Goal: Transaction & Acquisition: Purchase product/service

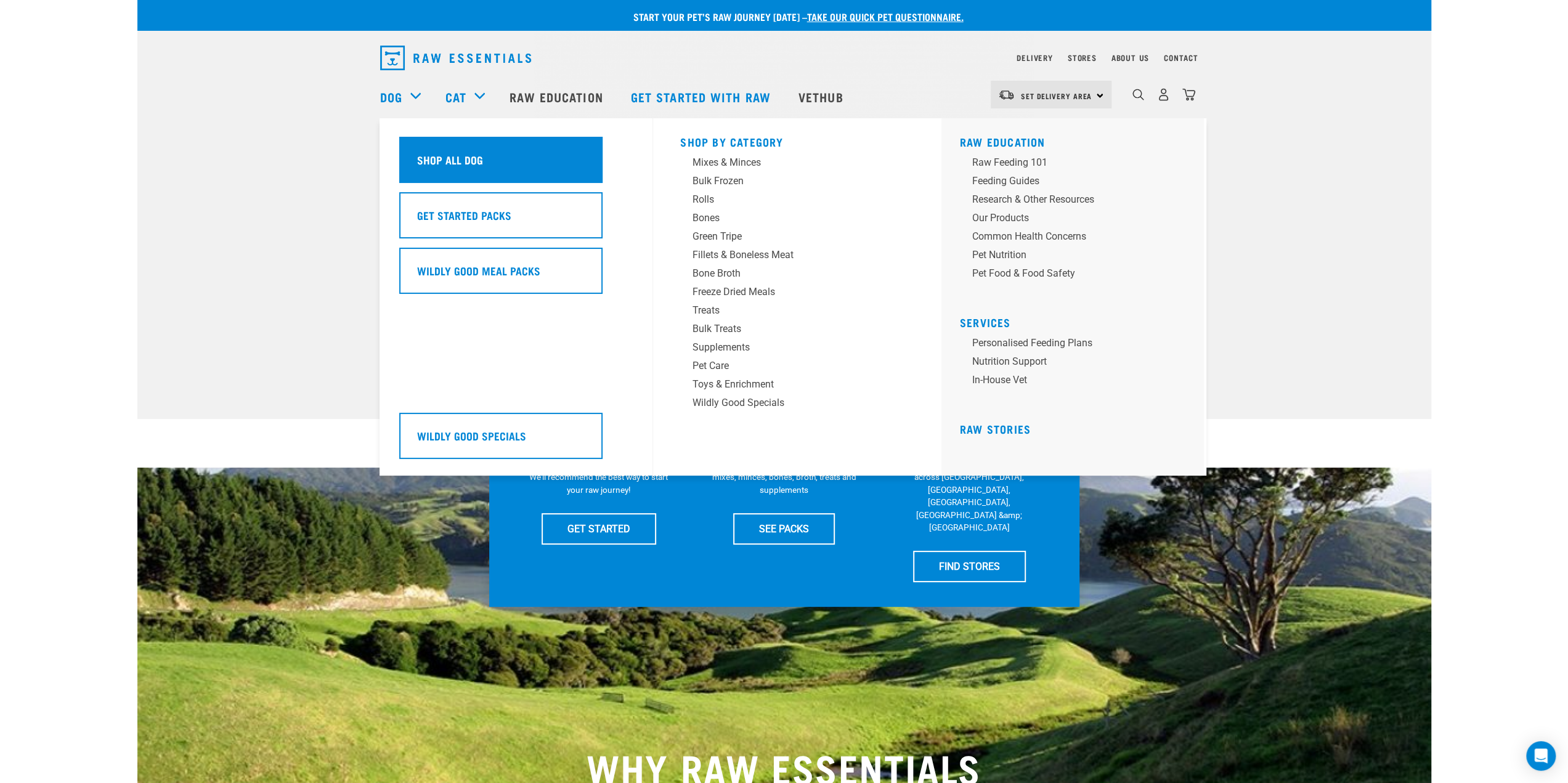
click at [459, 153] on h5 "Shop All Dog" at bounding box center [450, 160] width 66 height 16
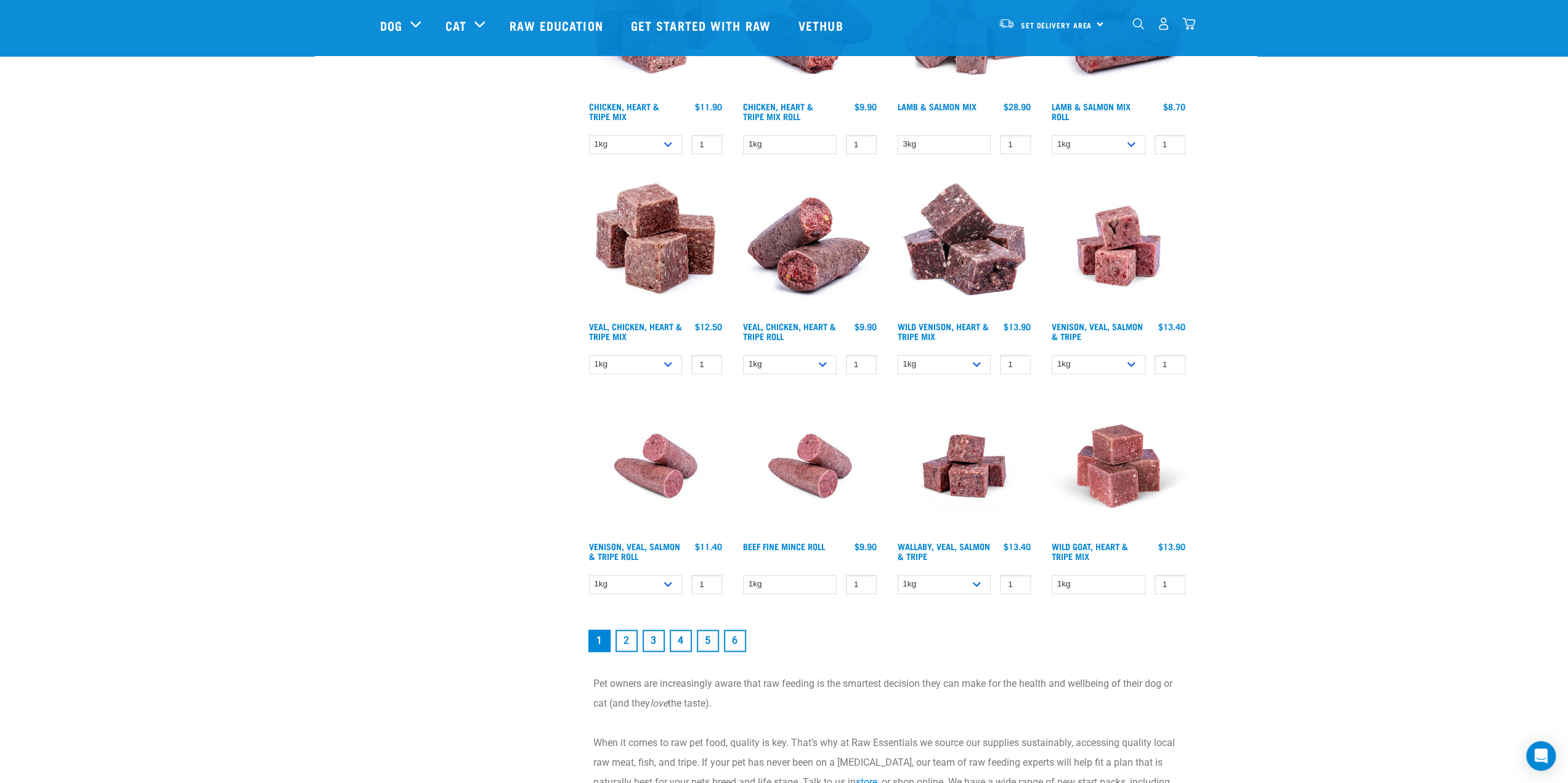
scroll to position [1479, 0]
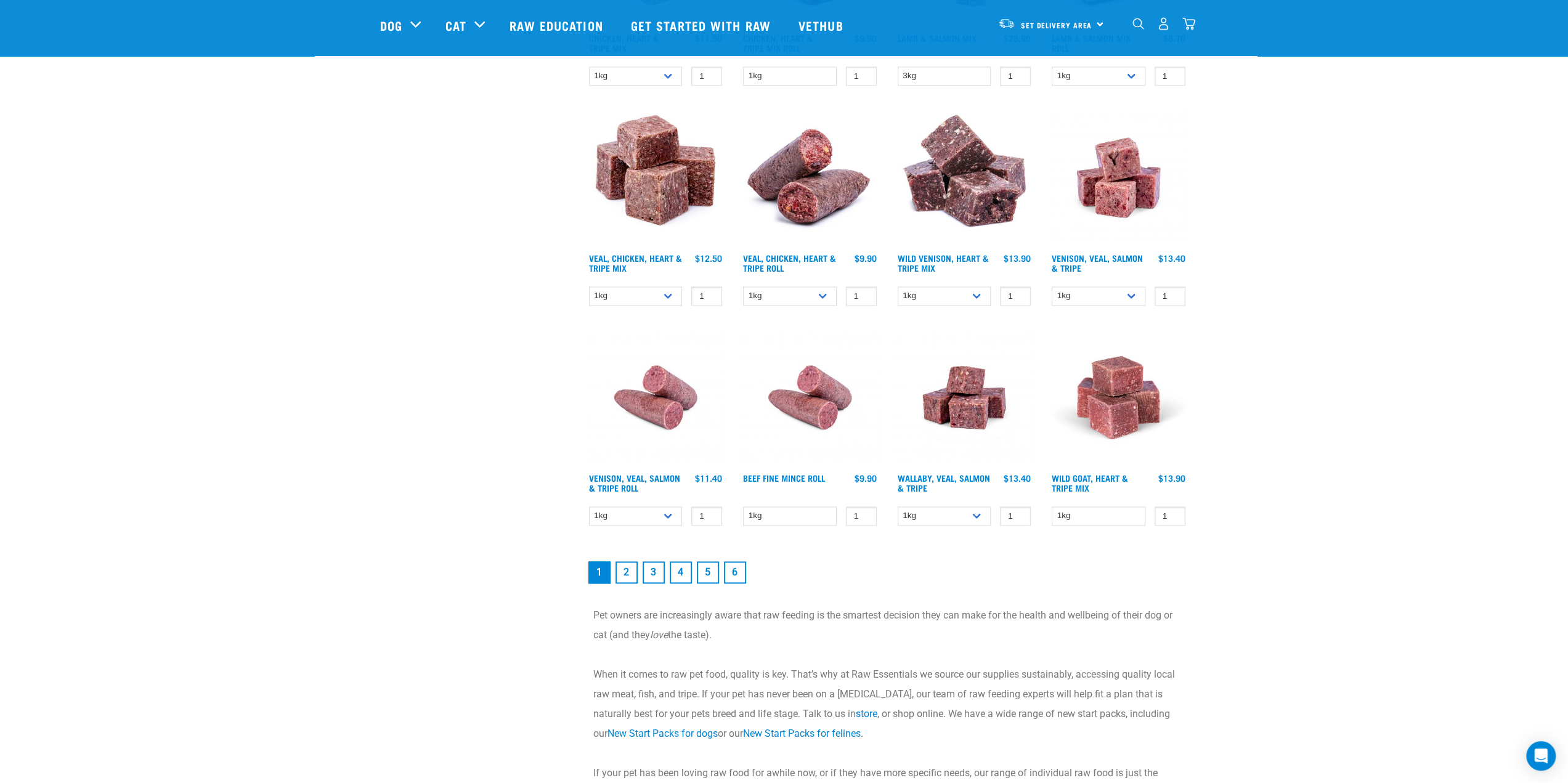
click at [622, 570] on link "2" at bounding box center [627, 572] width 22 height 22
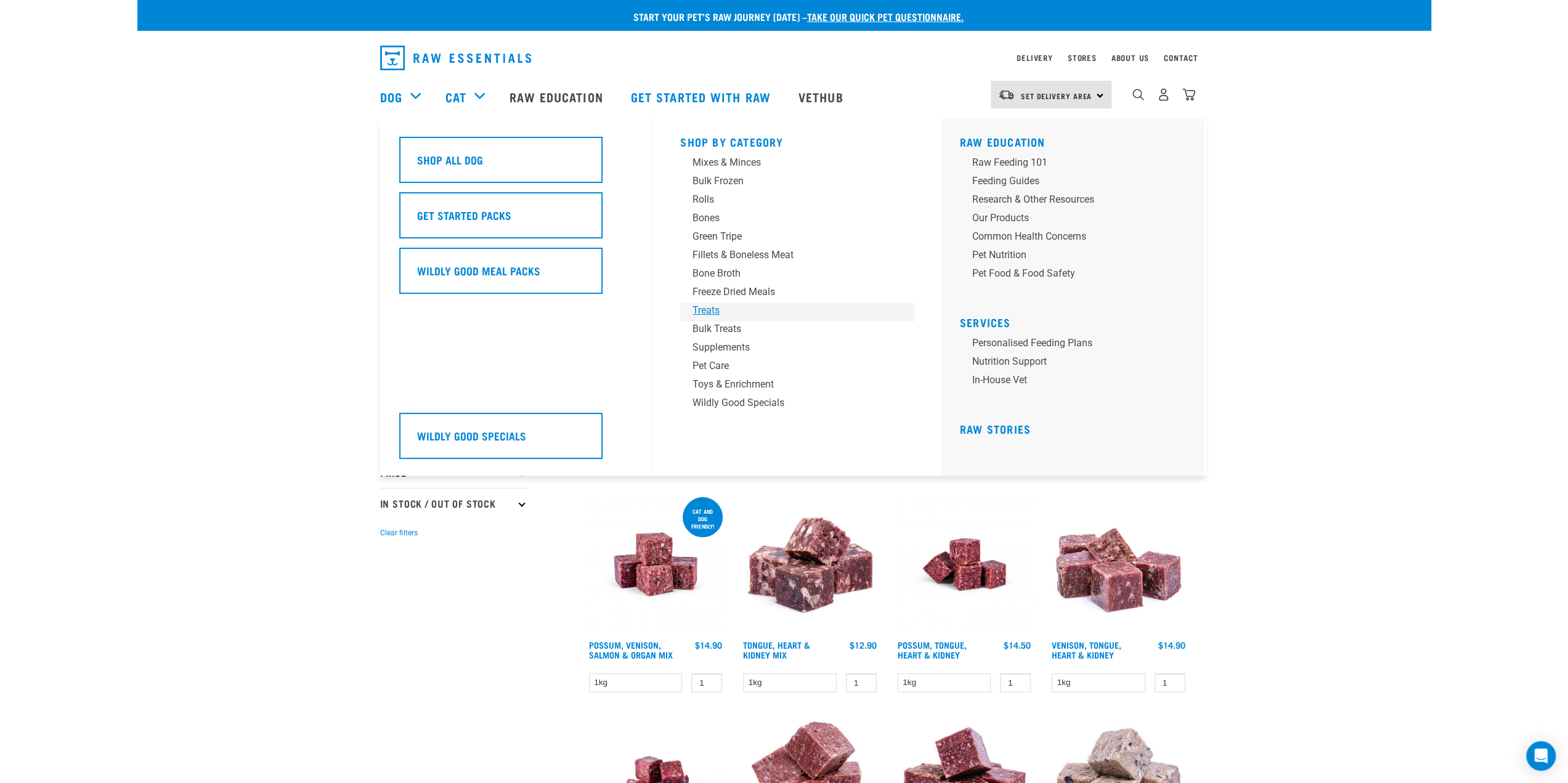
click at [723, 316] on div "Treats" at bounding box center [788, 310] width 192 height 15
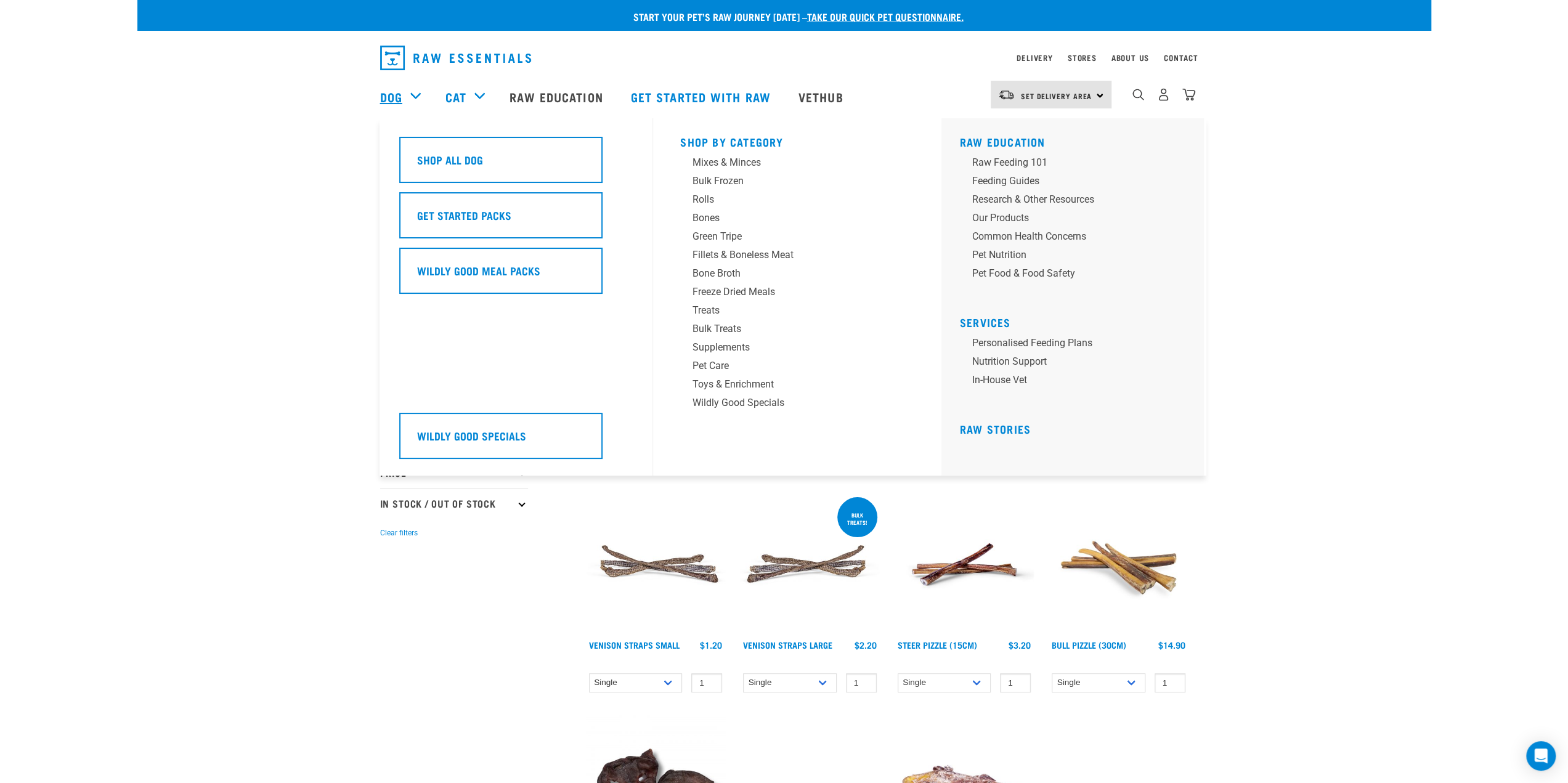
click at [400, 102] on link "Dog" at bounding box center [391, 97] width 22 height 18
click at [703, 195] on div "Rolls" at bounding box center [788, 200] width 192 height 15
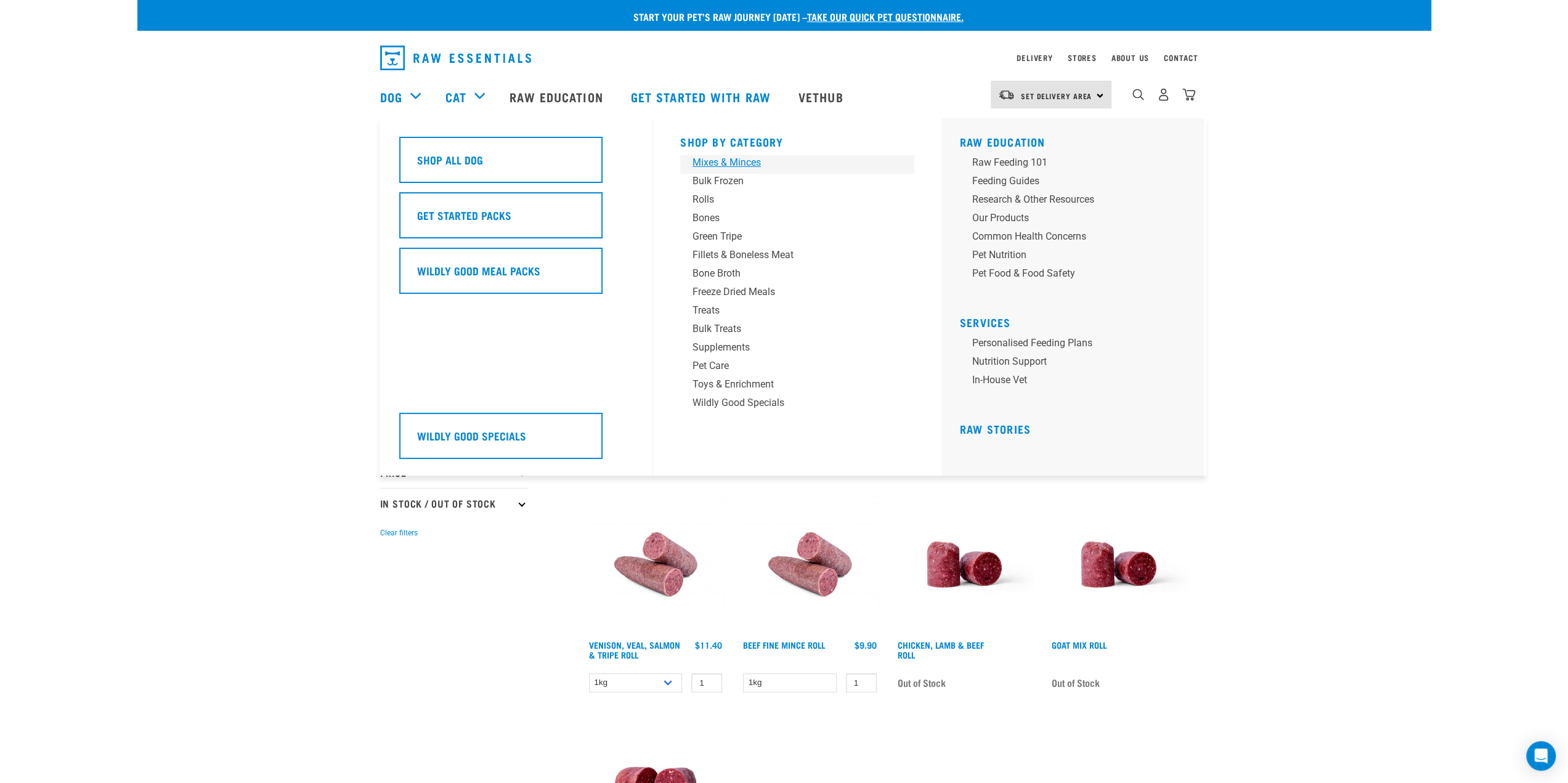
click at [723, 157] on div "Mixes & Minces" at bounding box center [788, 163] width 192 height 15
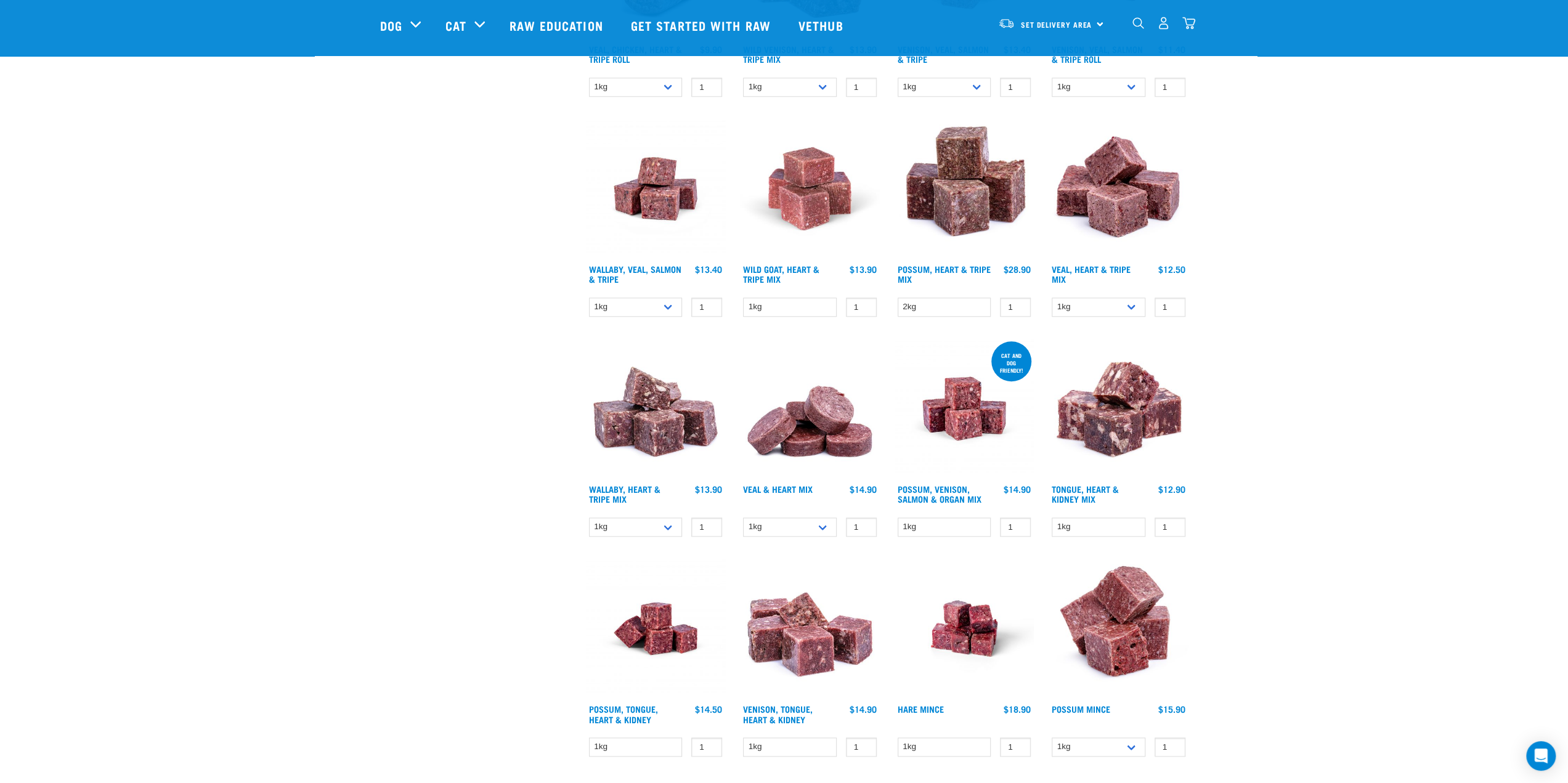
scroll to position [1540, 0]
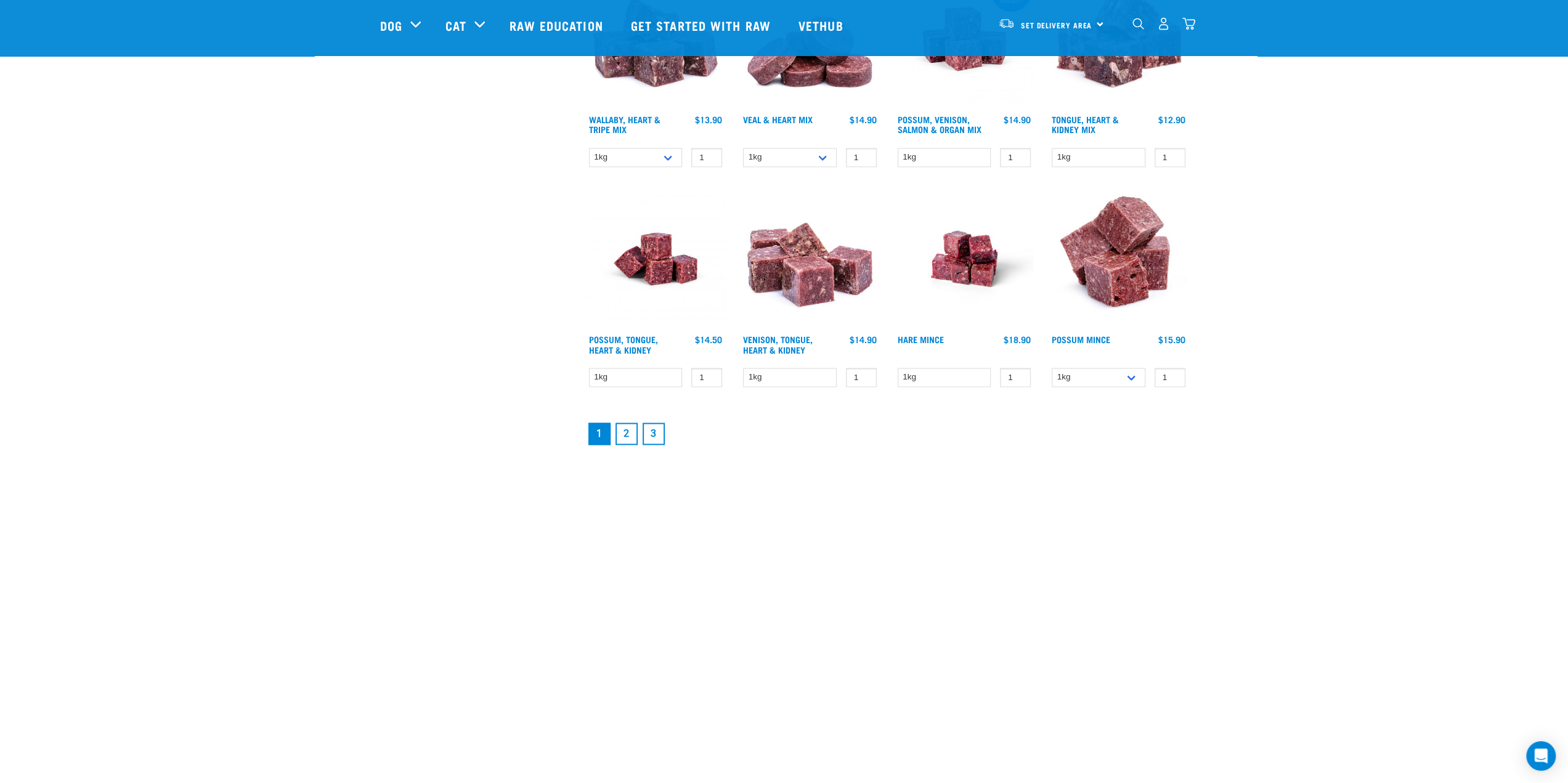
click at [630, 437] on link "2" at bounding box center [627, 434] width 22 height 22
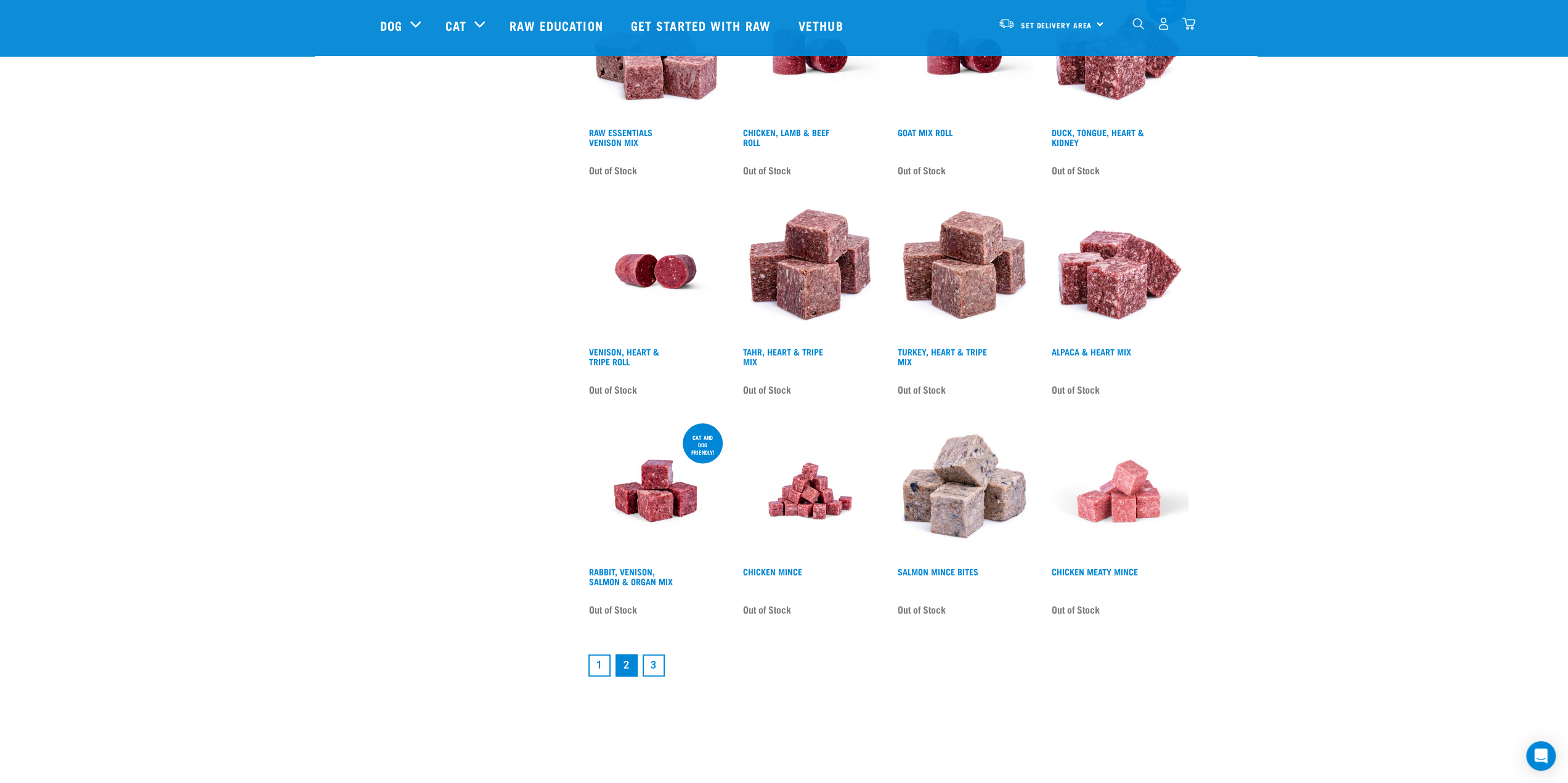
scroll to position [1356, 0]
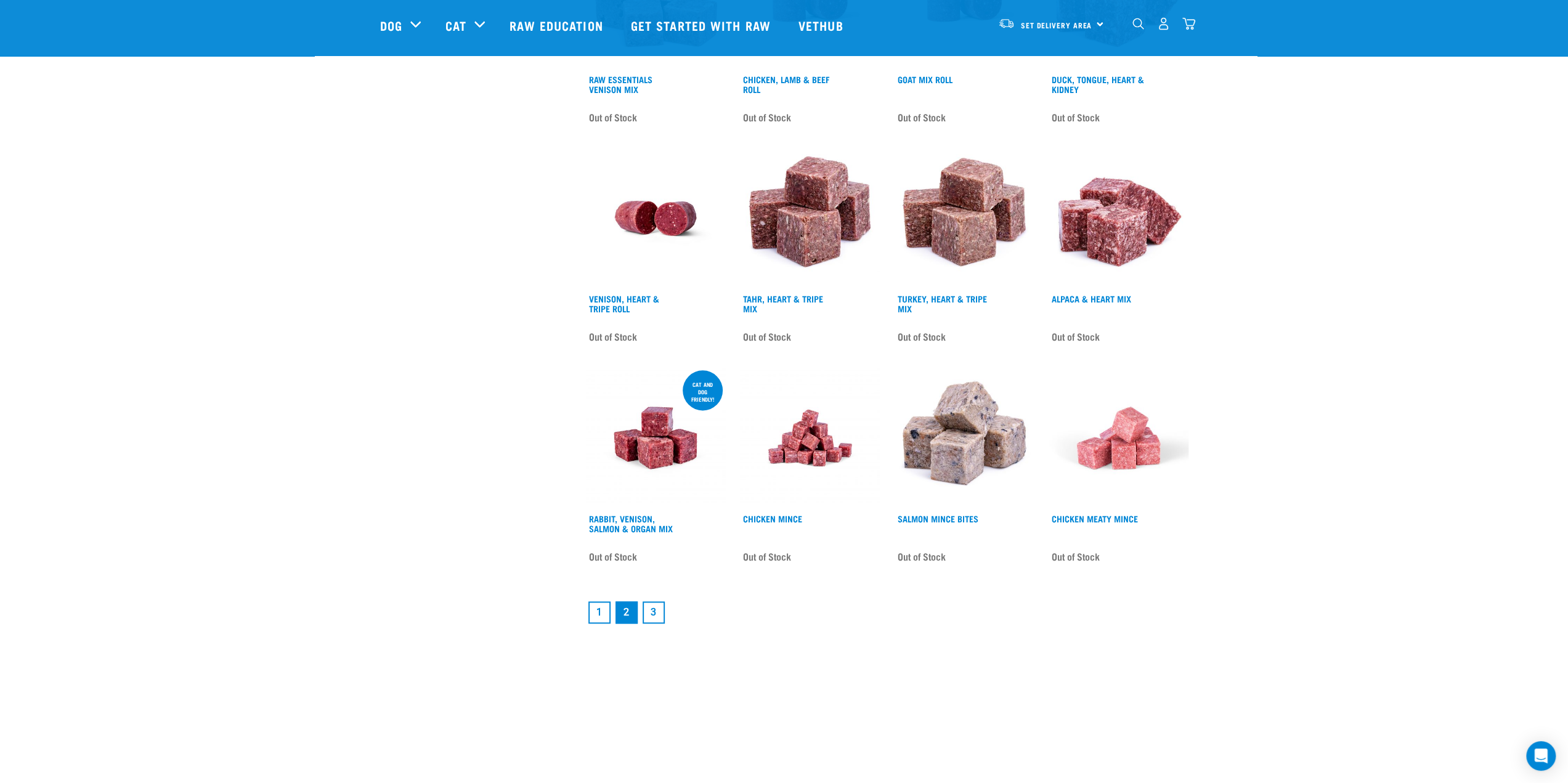
click at [657, 614] on link "3" at bounding box center [654, 613] width 22 height 22
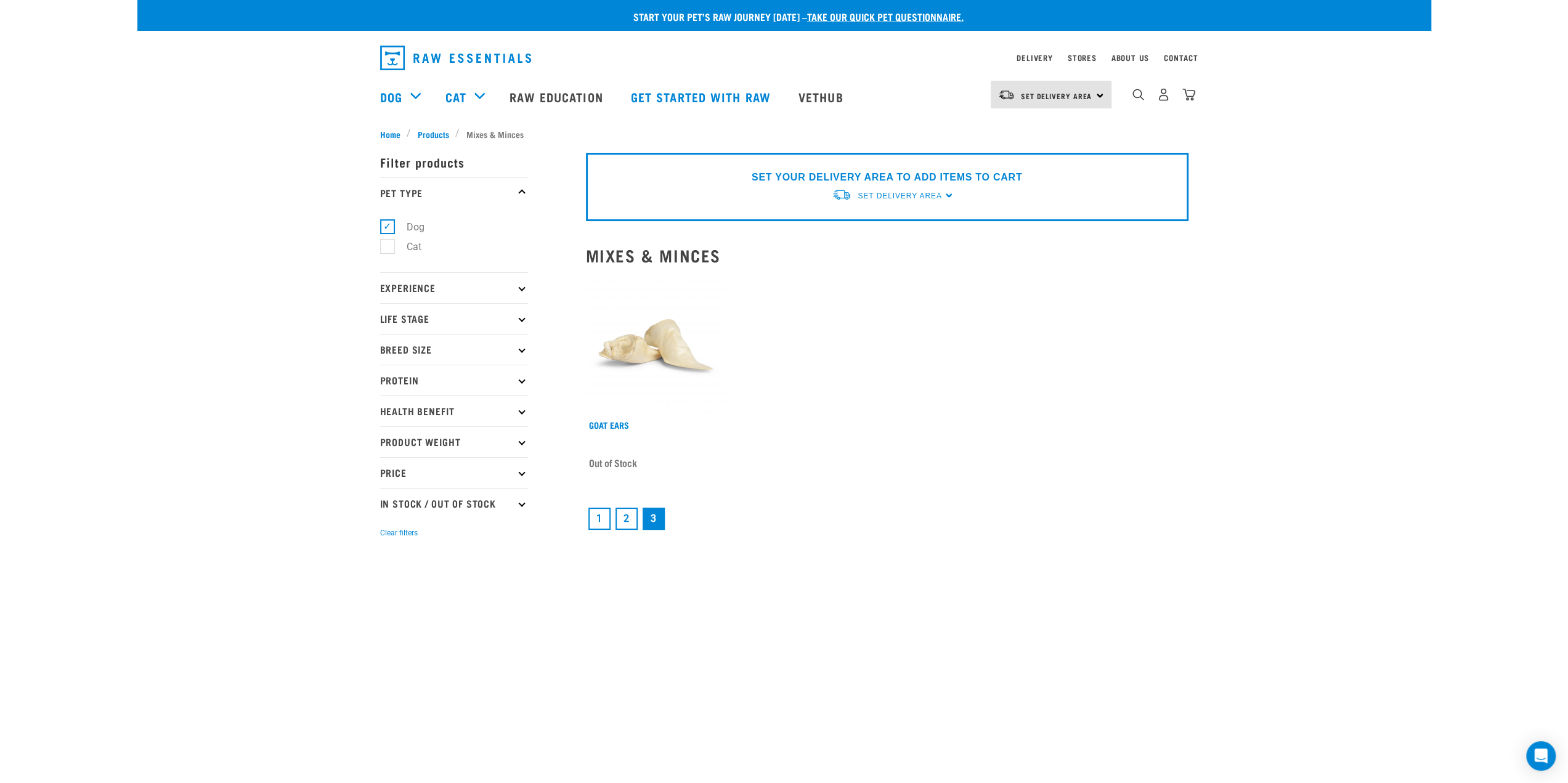
click at [430, 136] on div "× Filter products Pet Type Dog Cat Experience New Raw Feeder Experienced Raw Fe…" at bounding box center [475, 347] width 206 height 426
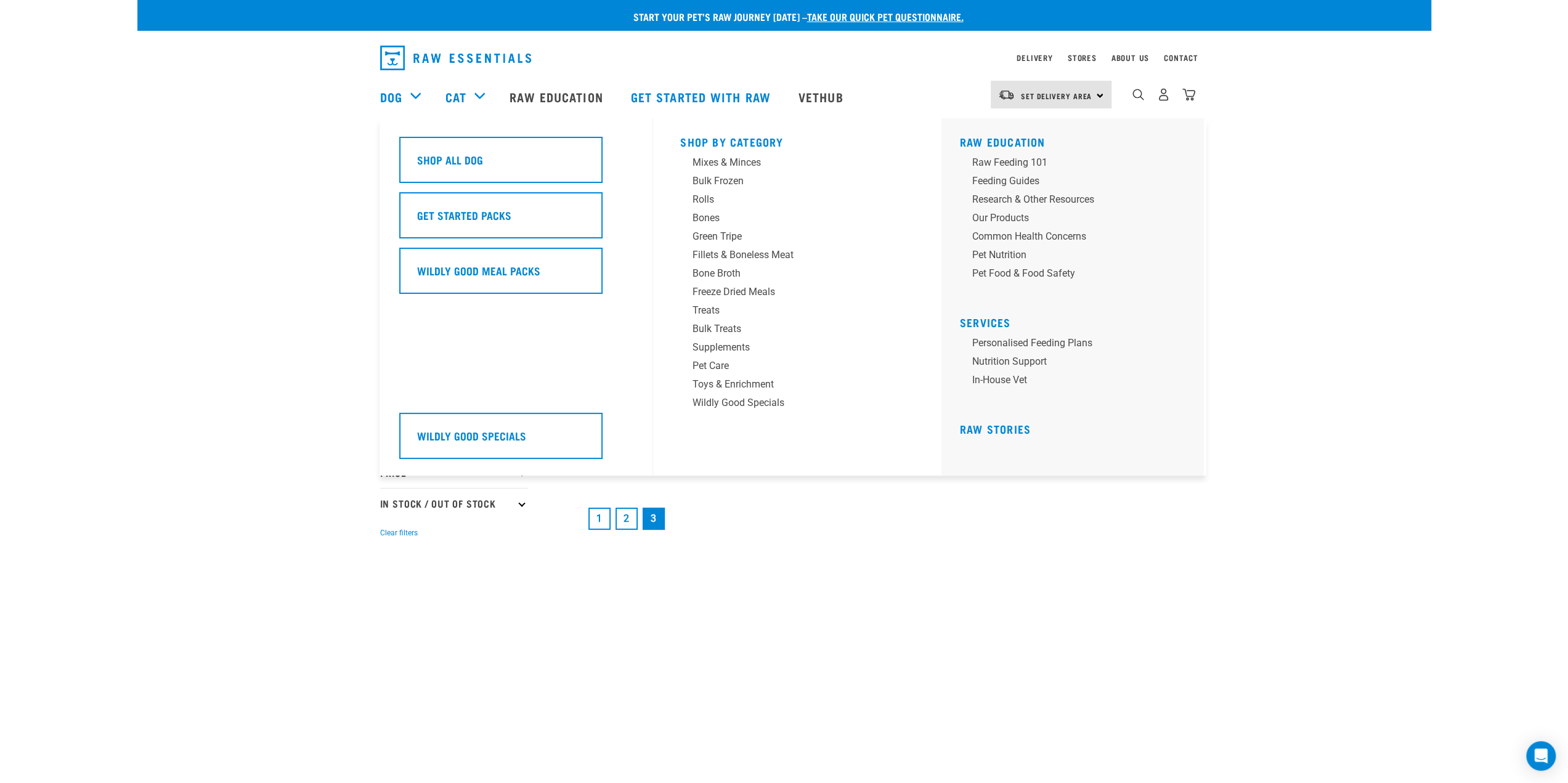
click at [414, 100] on div "Dog" at bounding box center [407, 97] width 53 height 49
click at [705, 290] on div "Freeze Dried Meals" at bounding box center [788, 292] width 192 height 15
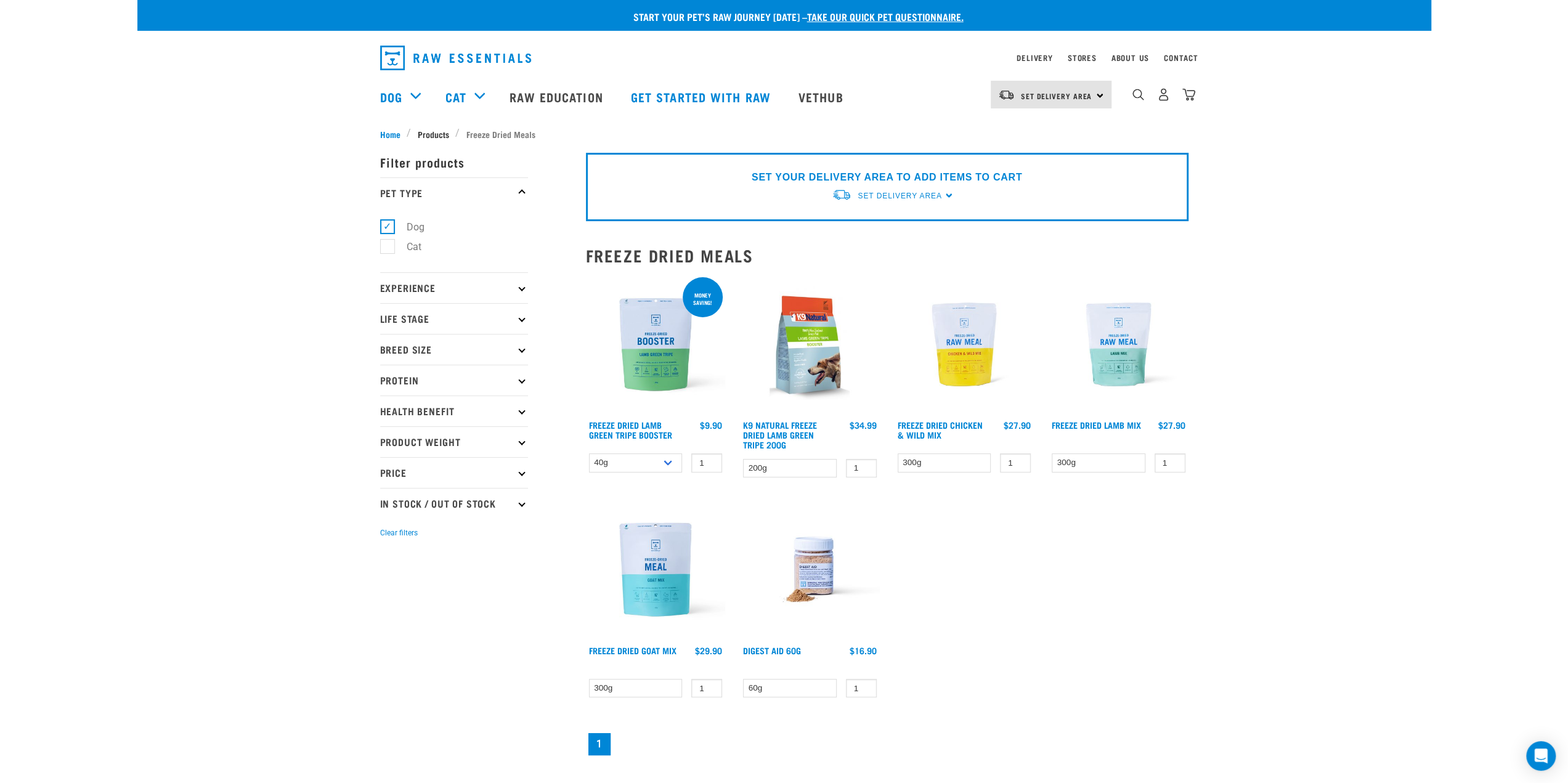
click at [424, 133] on span "Products" at bounding box center [433, 134] width 32 height 13
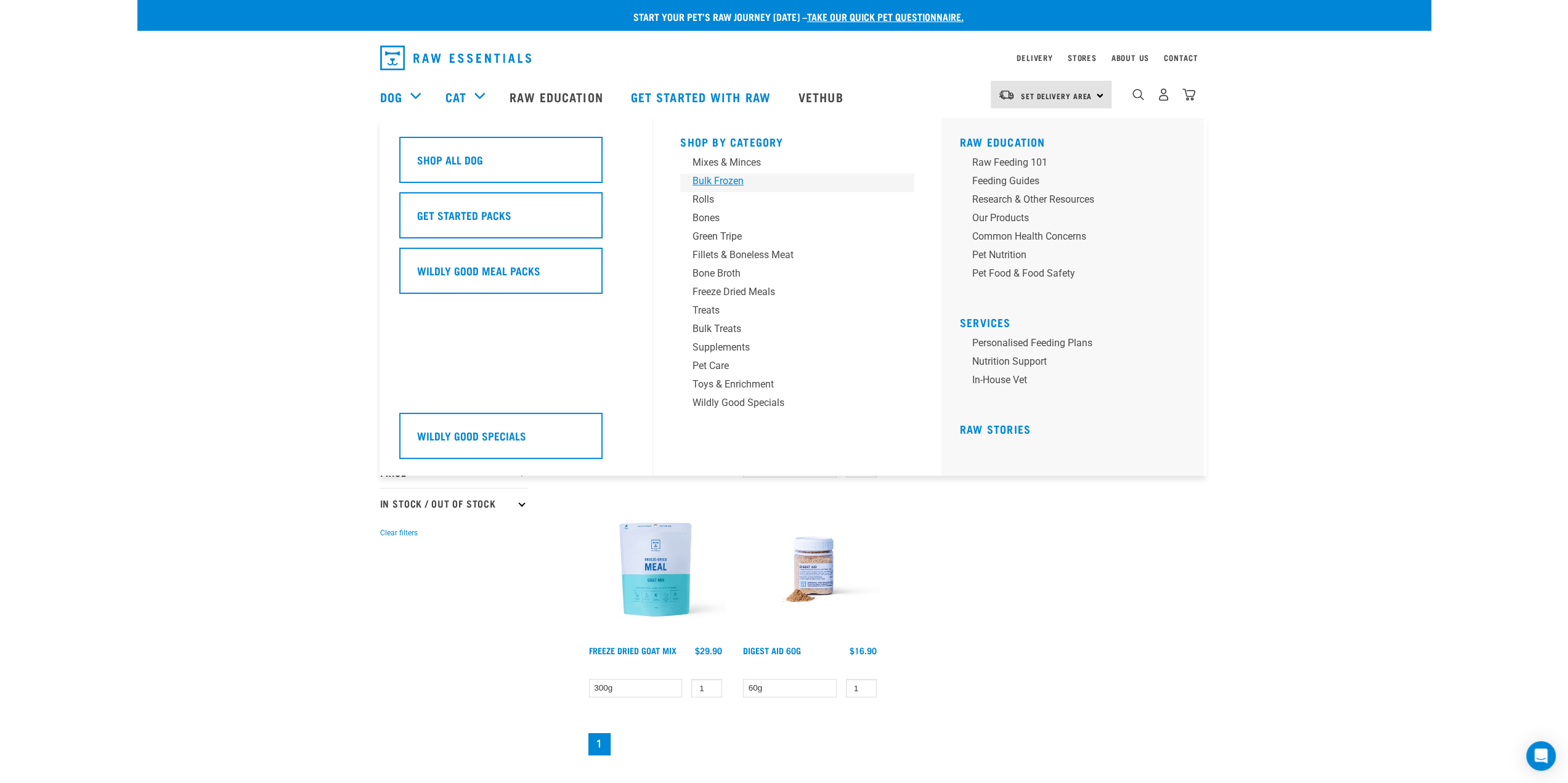
click at [726, 184] on div "Bulk Frozen" at bounding box center [788, 181] width 192 height 15
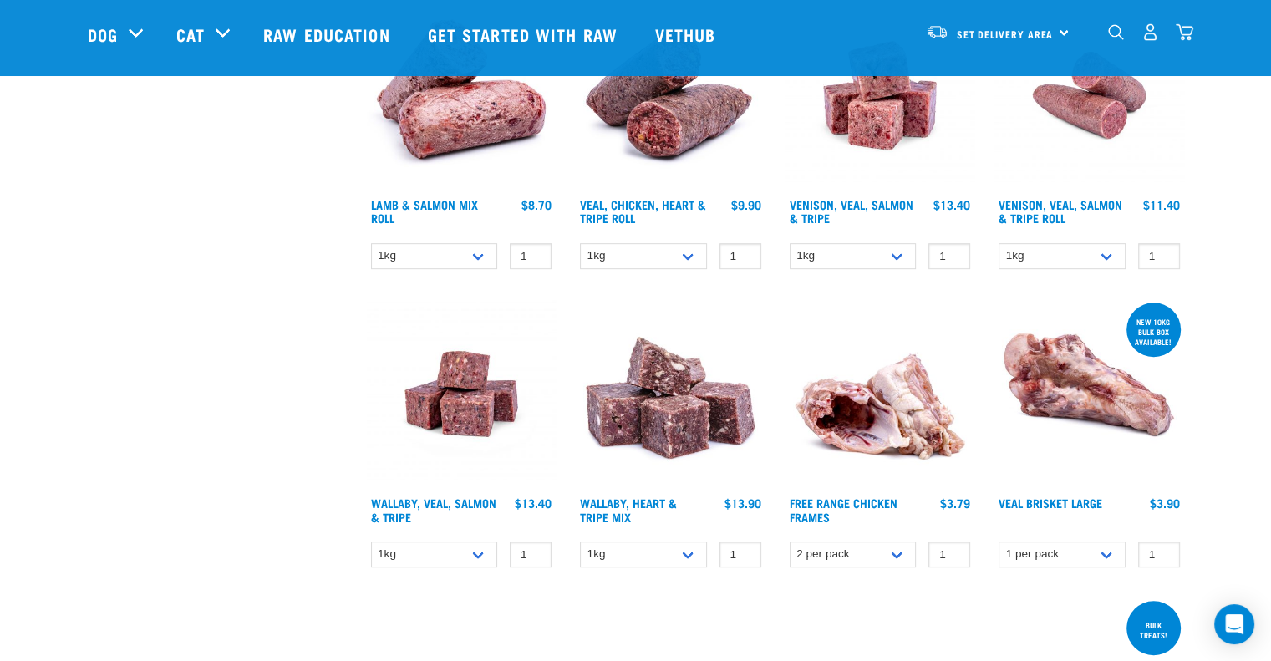
scroll to position [836, 0]
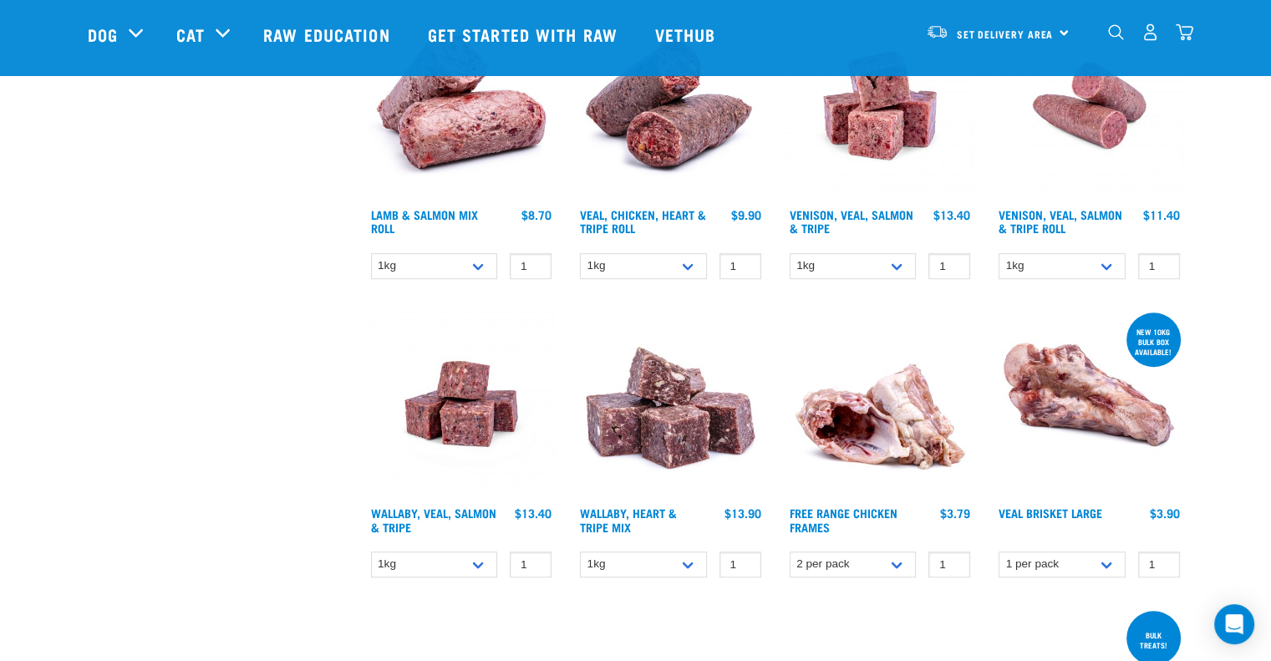
drag, startPoint x: 867, startPoint y: 427, endPoint x: 241, endPoint y: 369, distance: 628.6
click at [241, 369] on div "× Filter products Pet Type Dog Cat Experience New Raw Feeder Experienced Raw Fe…" at bounding box center [217, 542] width 279 height 2640
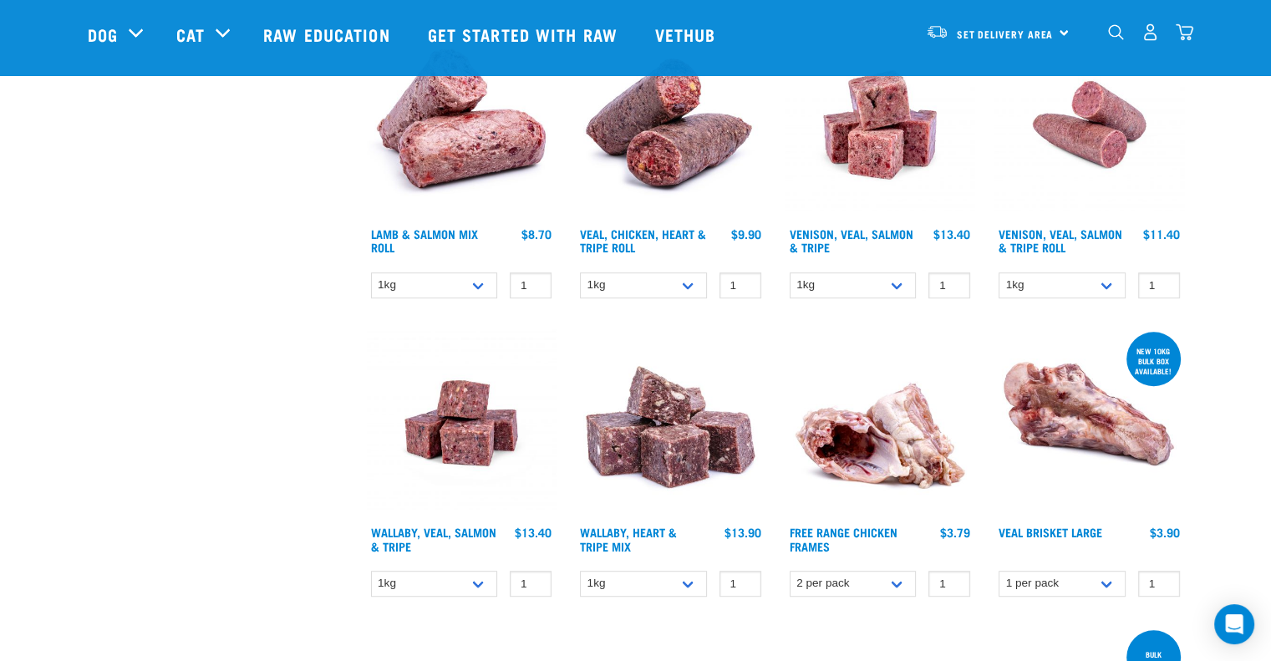
scroll to position [919, 0]
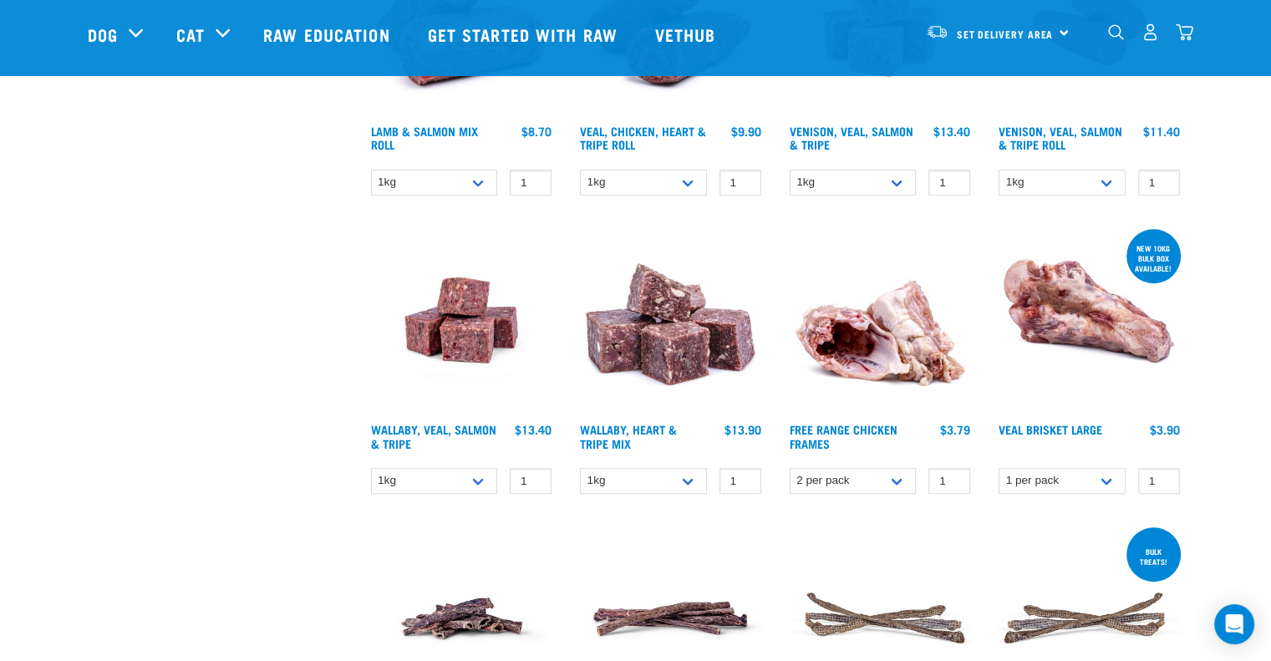
drag, startPoint x: 1075, startPoint y: 323, endPoint x: 1054, endPoint y: 333, distance: 23.6
click at [1054, 333] on img at bounding box center [1090, 321] width 190 height 190
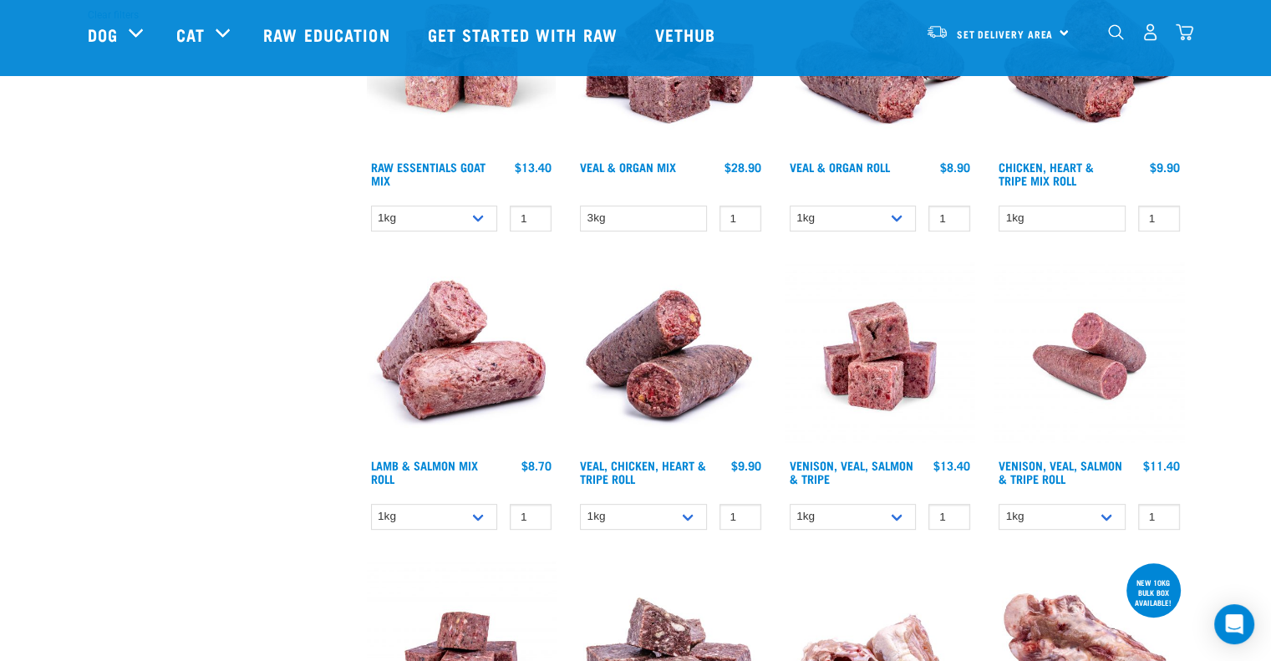
scroll to position [251, 0]
